Goal: Task Accomplishment & Management: Use online tool/utility

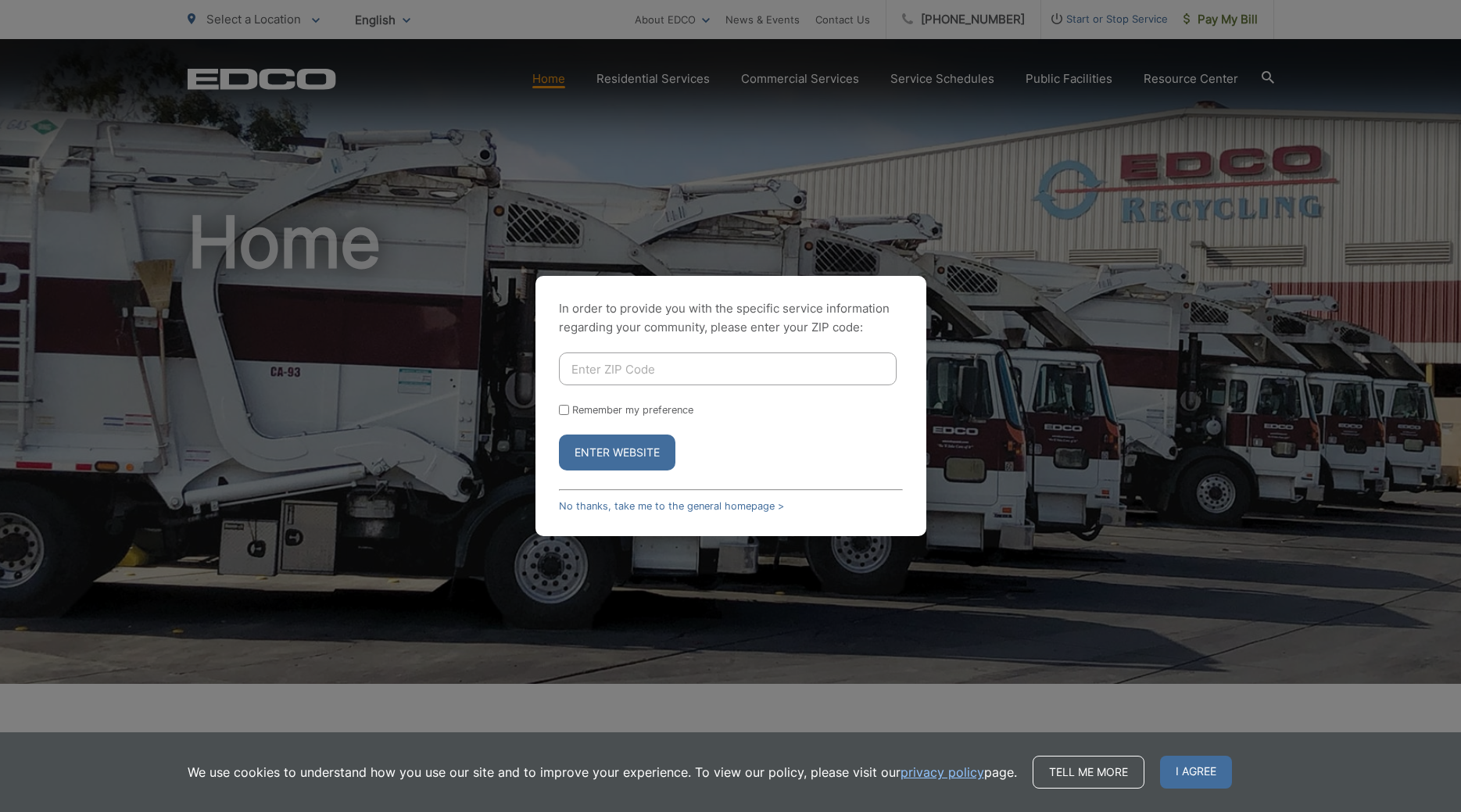
click at [673, 363] on input "Enter ZIP Code" at bounding box center [728, 369] width 338 height 33
type input "92040"
click at [588, 441] on button "Enter Website" at bounding box center [617, 451] width 117 height 36
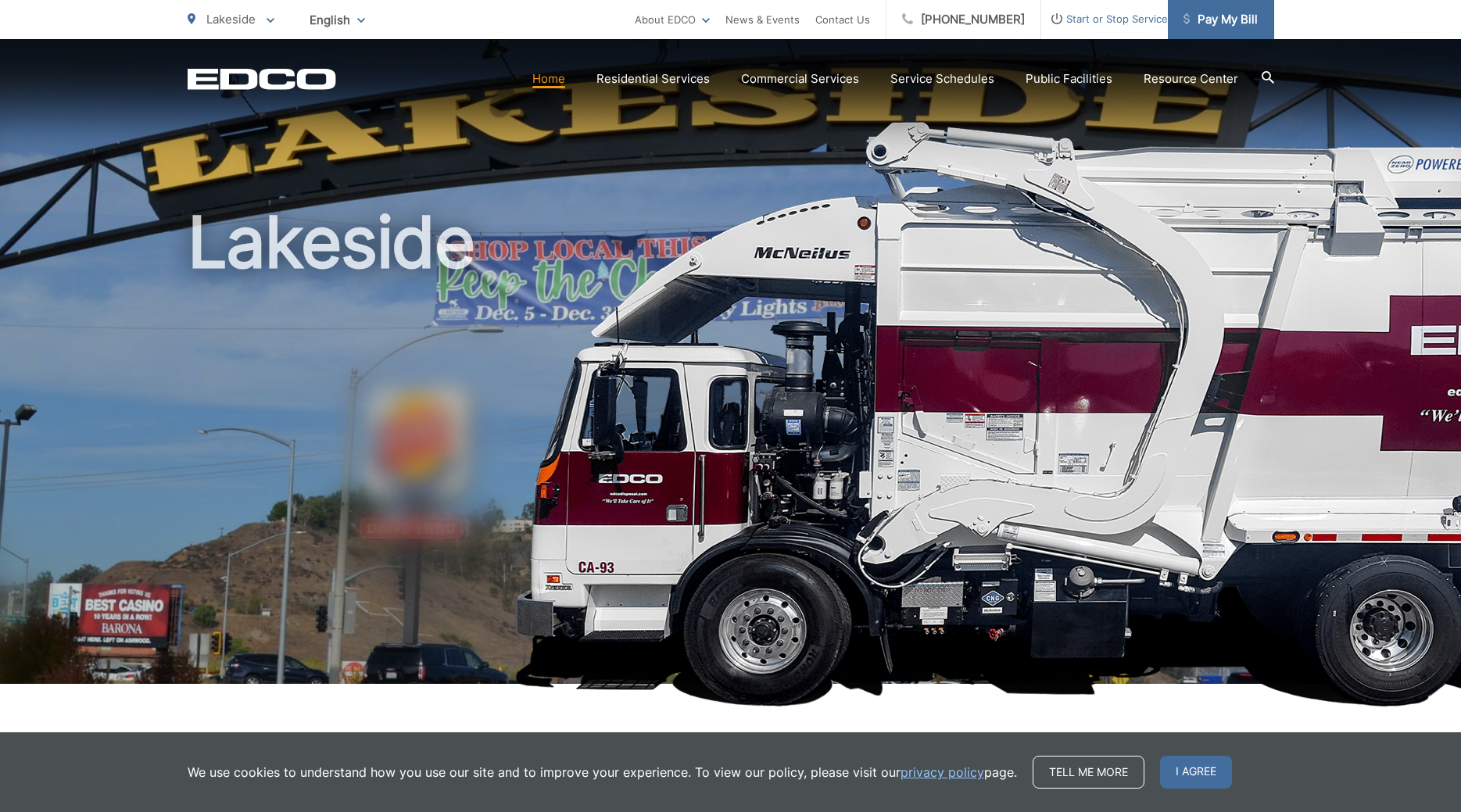
click at [1216, 27] on span "Pay My Bill" at bounding box center [1221, 19] width 74 height 19
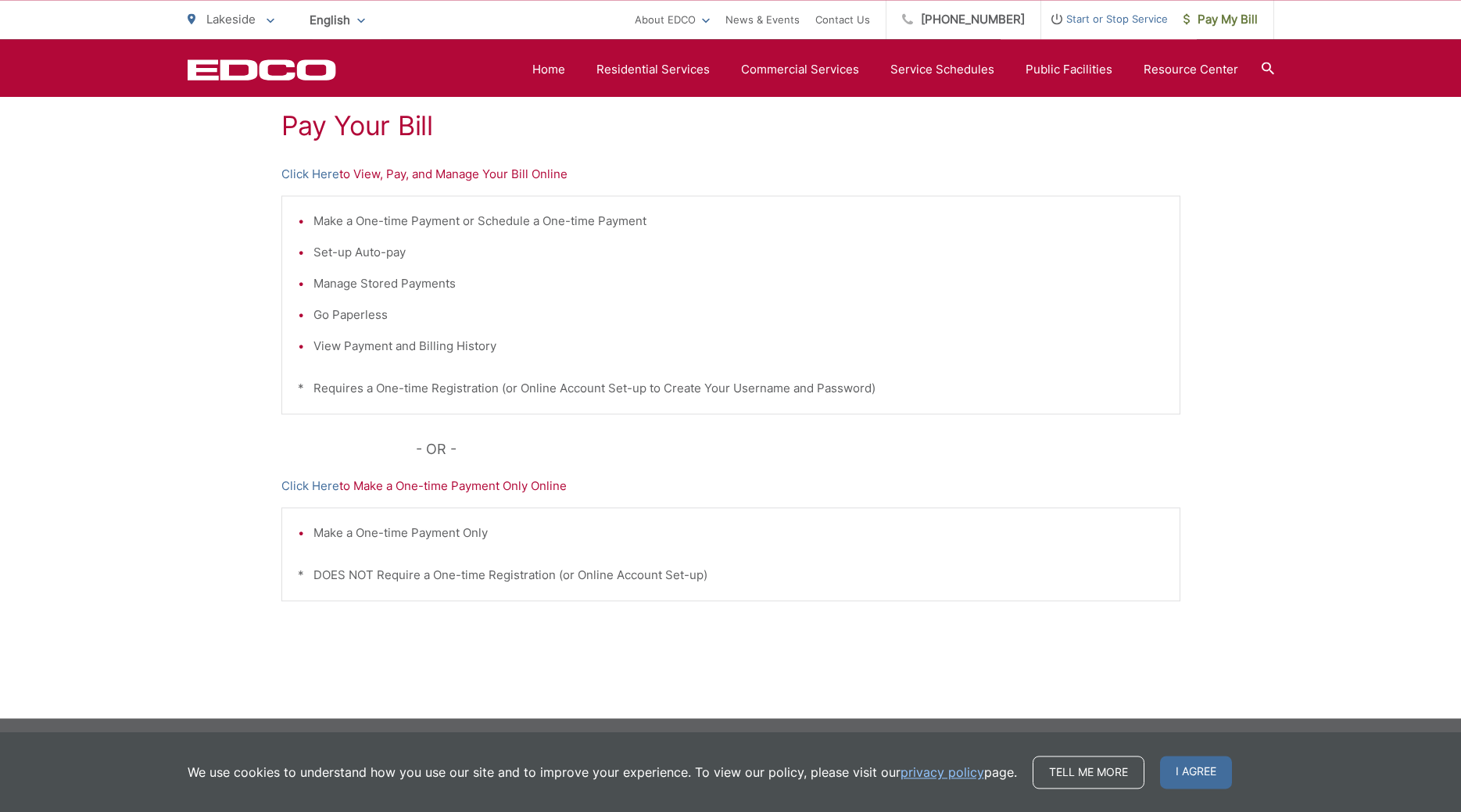
scroll to position [299, 0]
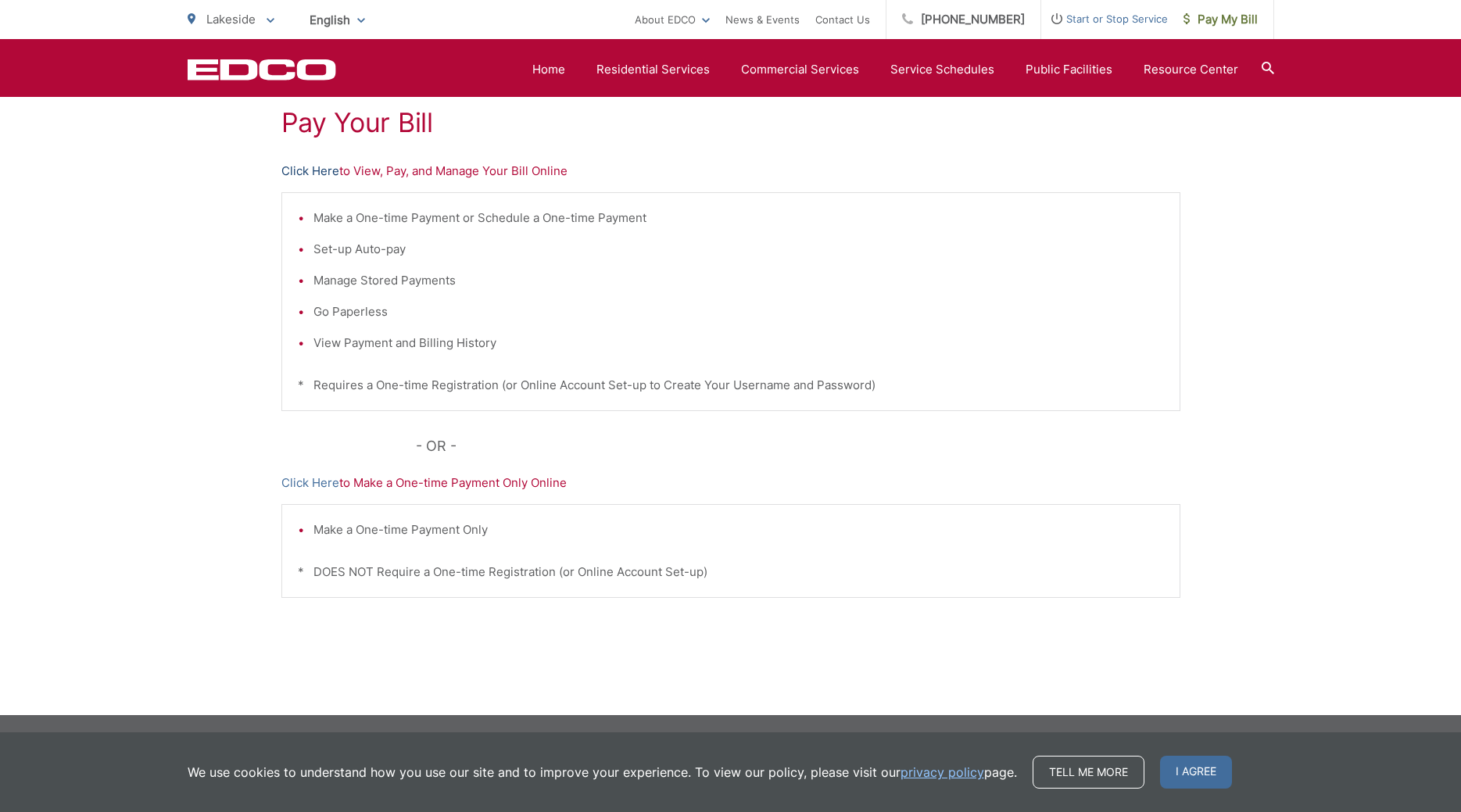
click at [328, 170] on link "Click Here" at bounding box center [310, 171] width 58 height 19
